Goal: Information Seeking & Learning: Learn about a topic

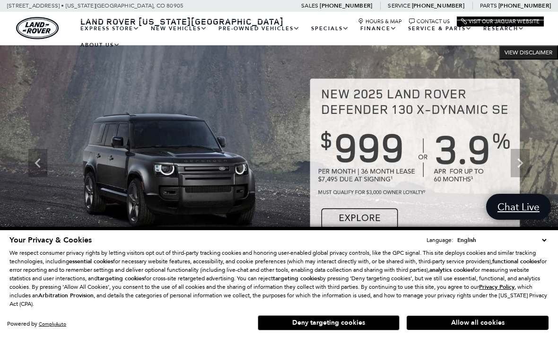
click at [477, 318] on button "Allow all cookies" at bounding box center [478, 323] width 142 height 14
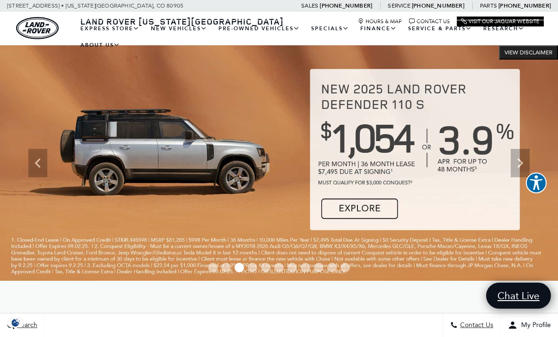
click at [0, 0] on link "Defender 90" at bounding box center [0, 0] width 0 height 0
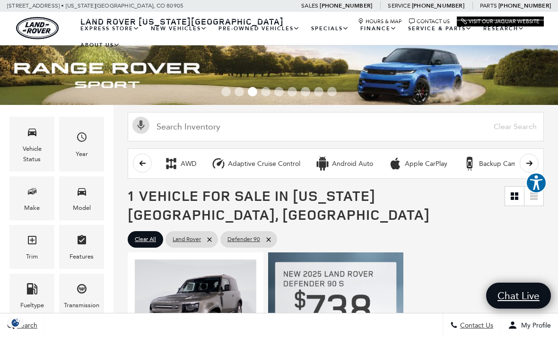
click at [0, 0] on link "Defender 110" at bounding box center [0, 0] width 0 height 0
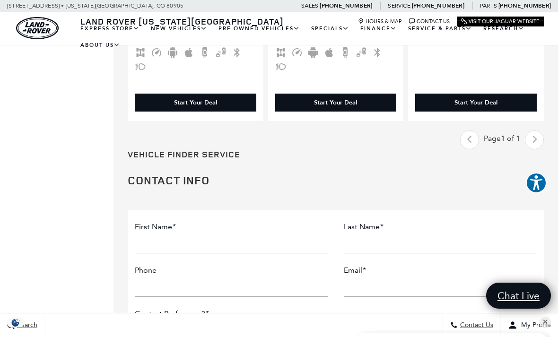
scroll to position [1986, 0]
